Goal: Task Accomplishment & Management: Manage account settings

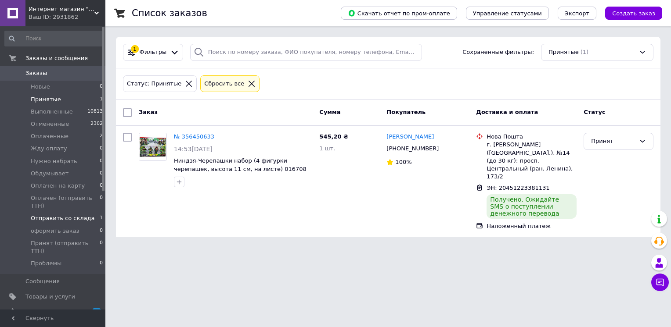
click at [68, 215] on span "Отправить со склада" at bounding box center [63, 219] width 64 height 8
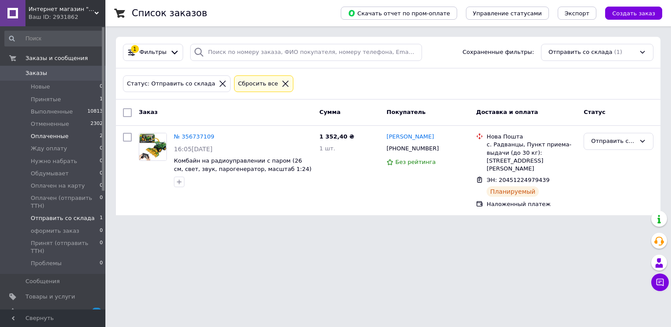
click at [57, 135] on span "Оплаченные" at bounding box center [50, 137] width 38 height 8
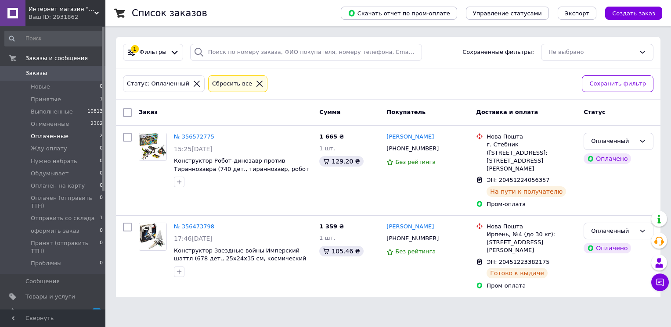
click at [86, 14] on div "Ваш ID: 2931862" at bounding box center [67, 17] width 77 height 8
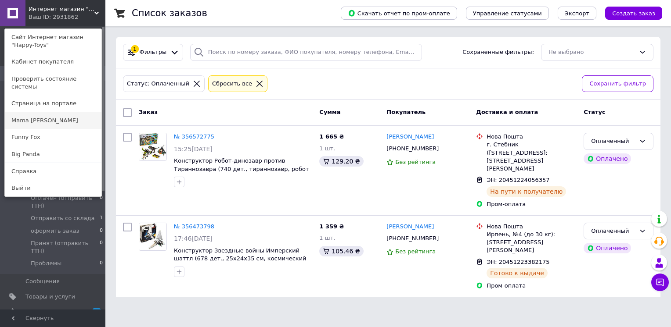
click at [51, 112] on link "Mama [PERSON_NAME]" at bounding box center [53, 120] width 97 height 17
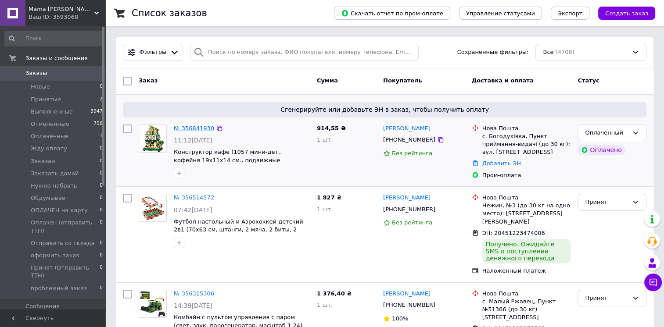
click at [191, 127] on link "№ 356841930" at bounding box center [194, 128] width 40 height 7
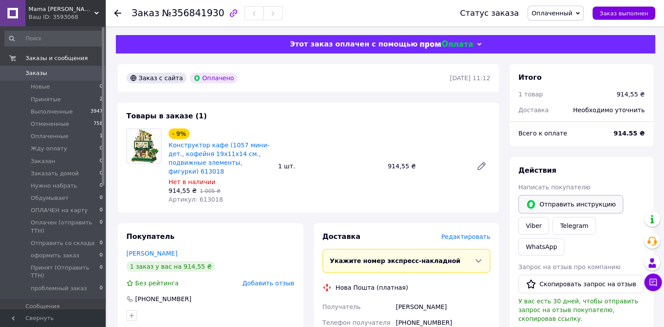
click at [541, 208] on button "Отправить инструкцию" at bounding box center [570, 204] width 105 height 18
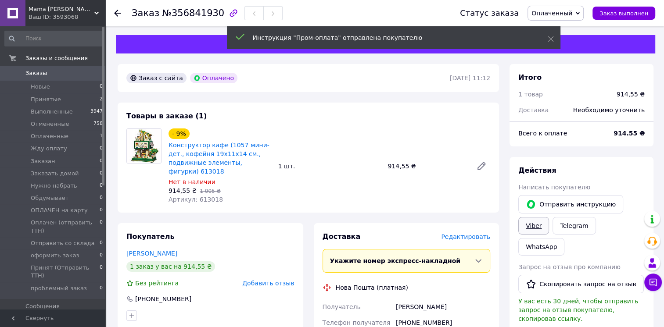
click at [533, 224] on link "Viber" at bounding box center [533, 226] width 31 height 18
